Goal: Information Seeking & Learning: Learn about a topic

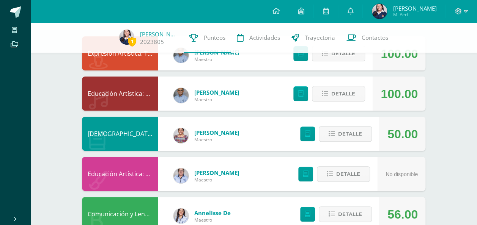
scroll to position [88, 0]
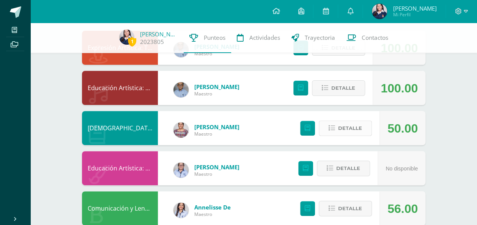
click at [344, 127] on span "Detalle" at bounding box center [350, 128] width 24 height 14
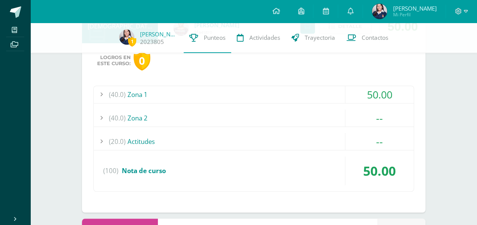
scroll to position [206, 0]
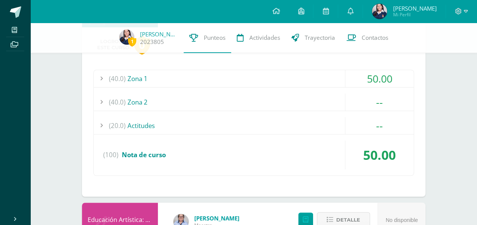
click at [101, 79] on div at bounding box center [101, 78] width 15 height 17
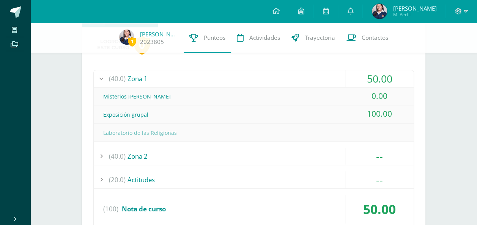
click at [279, 14] on icon at bounding box center [276, 11] width 8 height 7
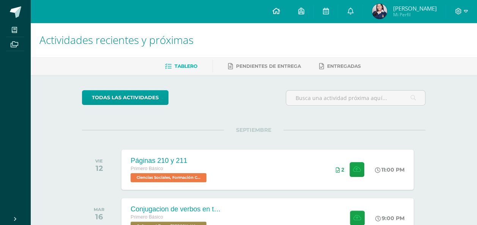
click at [280, 11] on icon at bounding box center [276, 11] width 8 height 7
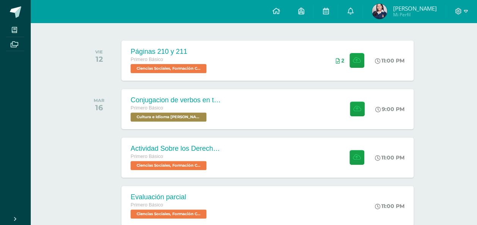
scroll to position [109, 0]
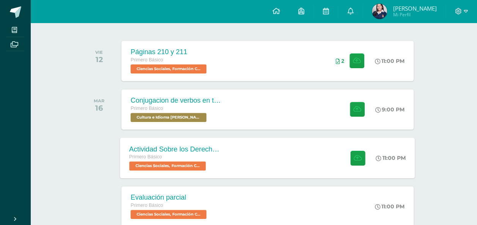
click at [239, 162] on div "Actividad Sobre los Derechos Humanos Primero Básico Ciencias Sociales, Formació…" at bounding box center [267, 158] width 295 height 41
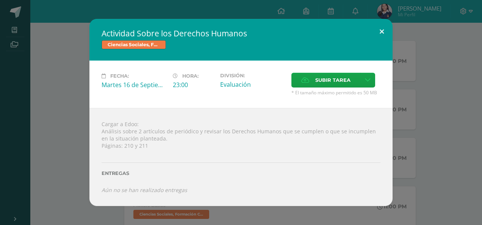
click at [383, 30] on button at bounding box center [382, 32] width 22 height 26
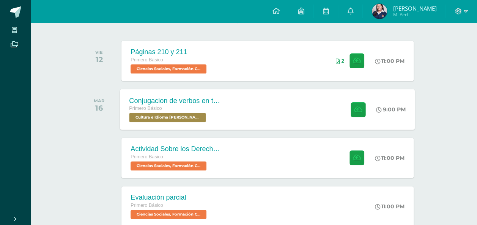
click at [264, 98] on div "Conjugacion de verbos en tiempo pasado pa kaqchikel Primero Básico Cultura e Id…" at bounding box center [267, 109] width 295 height 41
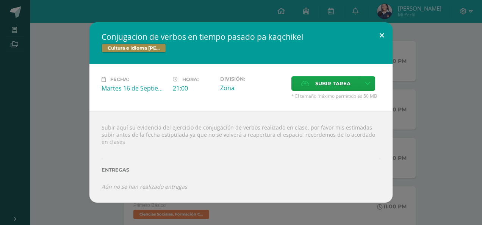
click at [380, 34] on button at bounding box center [382, 35] width 22 height 26
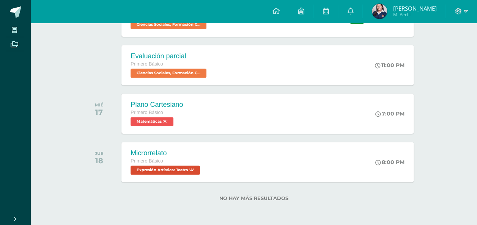
scroll to position [0, 0]
